Goal: Check status: Check status

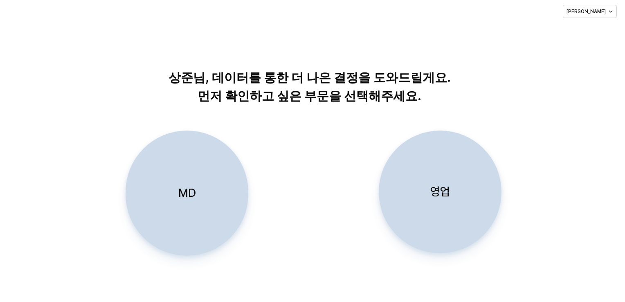
click at [422, 176] on div "영업" at bounding box center [439, 192] width 115 height 122
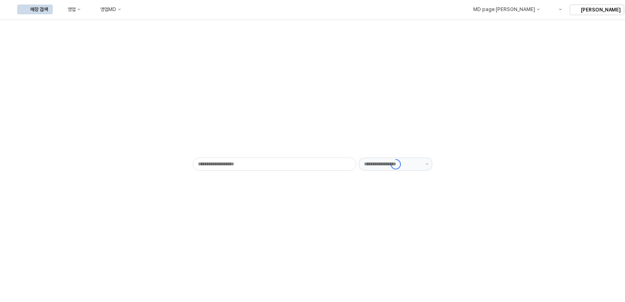
type input "******"
click at [85, 5] on button "영업" at bounding box center [69, 9] width 31 height 10
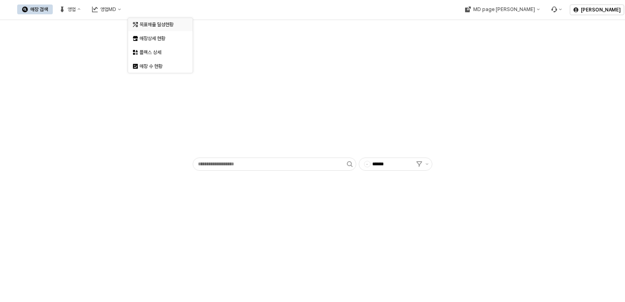
click at [152, 22] on div "목표매출 달성현황" at bounding box center [160, 24] width 43 height 7
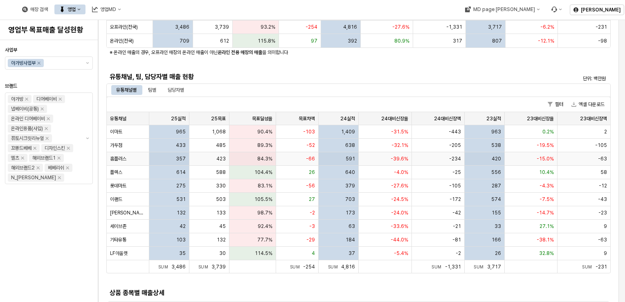
scroll to position [164, 0]
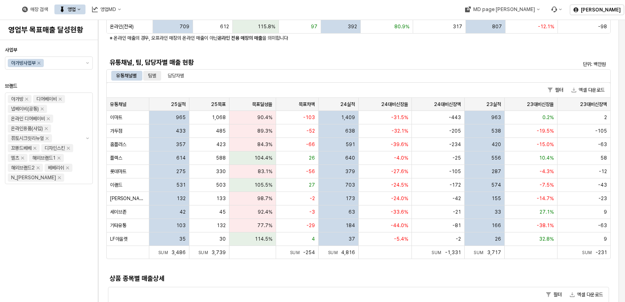
click at [152, 74] on div "팀별" at bounding box center [152, 76] width 8 height 10
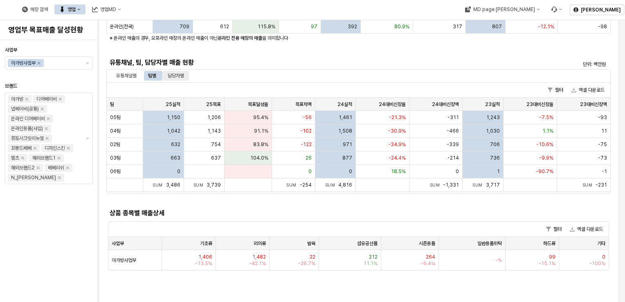
click at [173, 74] on div "담당자별" at bounding box center [176, 76] width 16 height 10
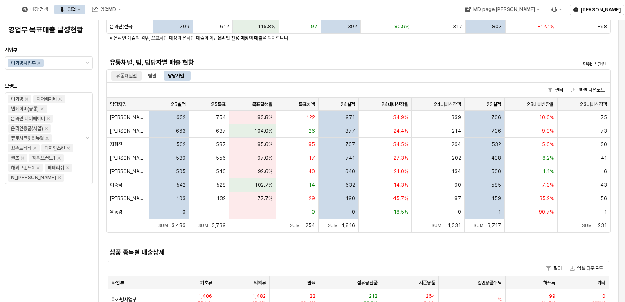
click at [129, 72] on div "유통채널별" at bounding box center [126, 76] width 20 height 10
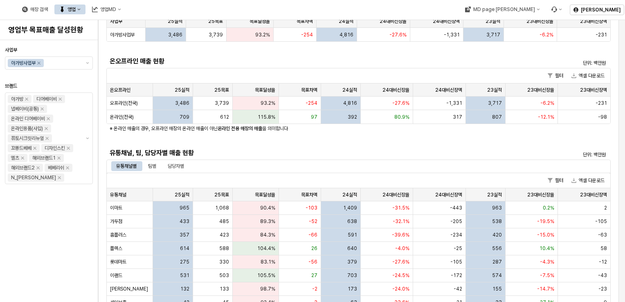
scroll to position [123, 0]
